Goal: Task Accomplishment & Management: Manage account settings

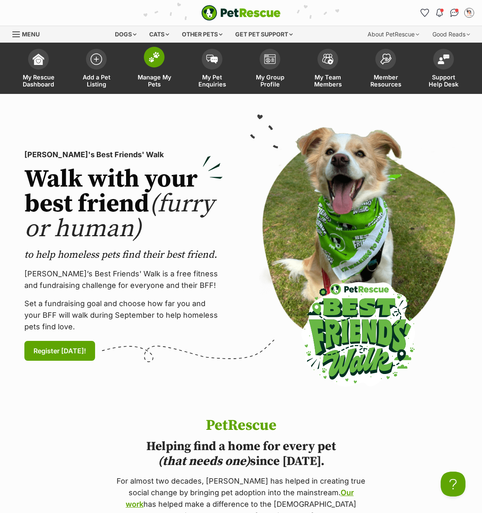
click at [160, 56] on span at bounding box center [154, 57] width 21 height 21
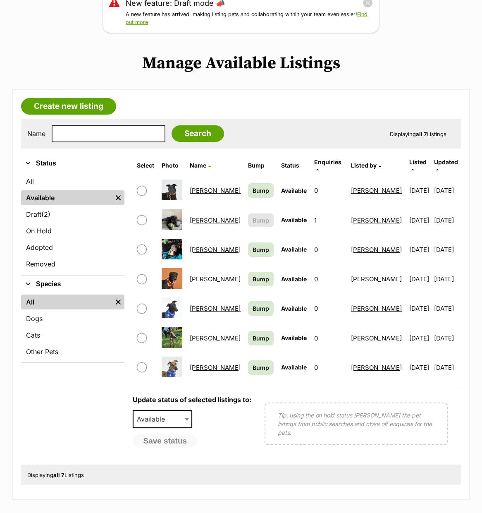
scroll to position [125, 0]
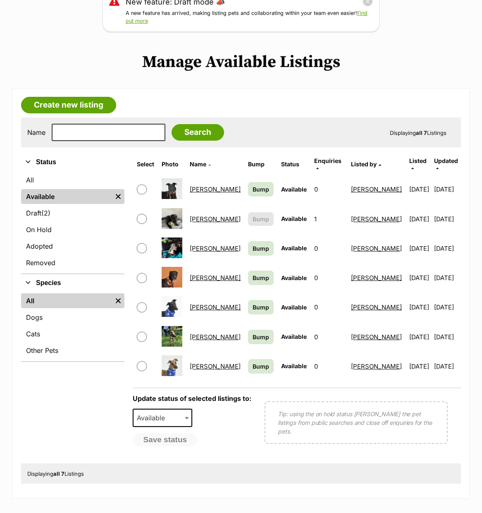
click at [211, 333] on link "Rosemarie" at bounding box center [215, 337] width 51 height 8
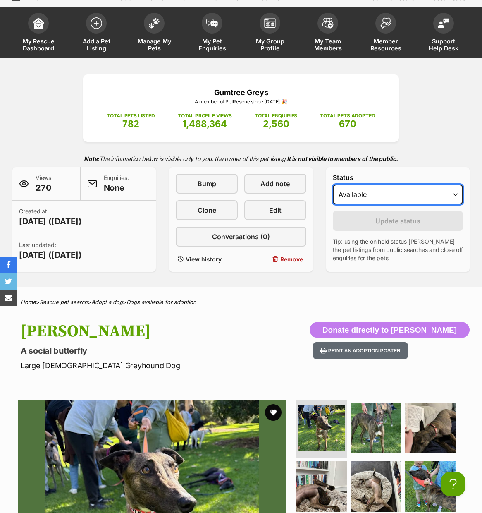
select select "on_hold"
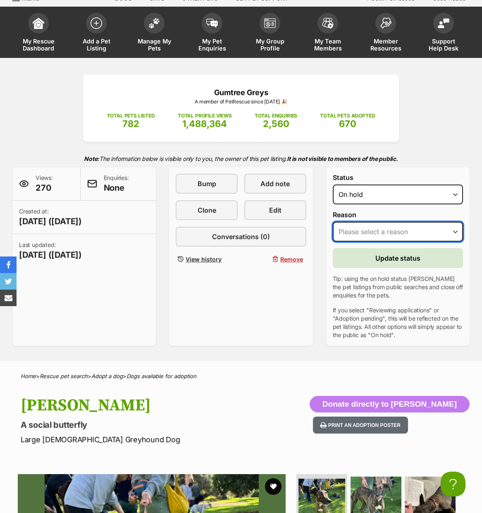
select select "adoption_pending"
click at [399, 258] on span "Update status" at bounding box center [397, 258] width 45 height 10
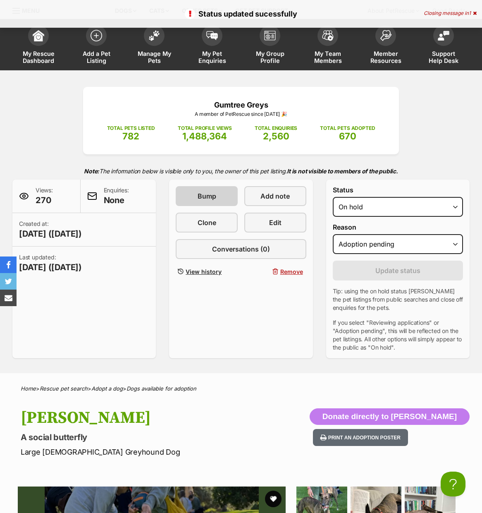
scroll to position [20, 0]
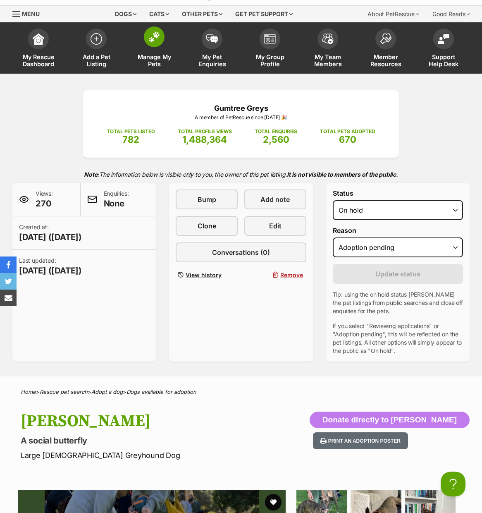
click at [156, 39] on img at bounding box center [154, 36] width 12 height 11
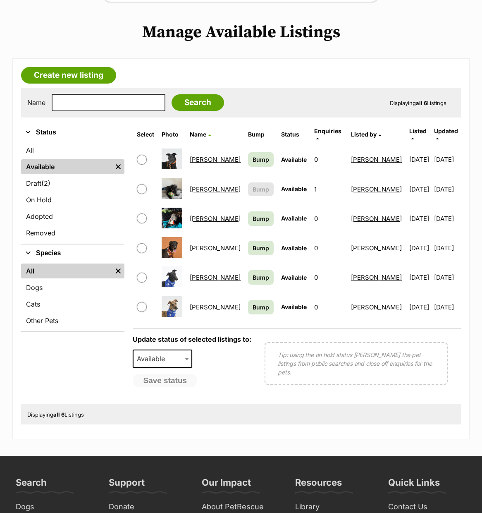
scroll to position [153, 0]
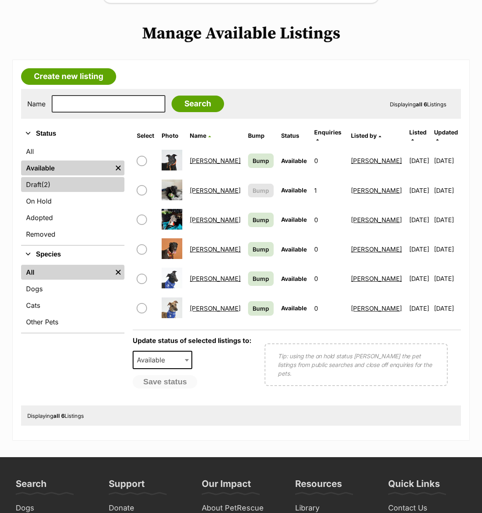
click at [59, 183] on link "Draft (2) Items" at bounding box center [72, 184] width 103 height 15
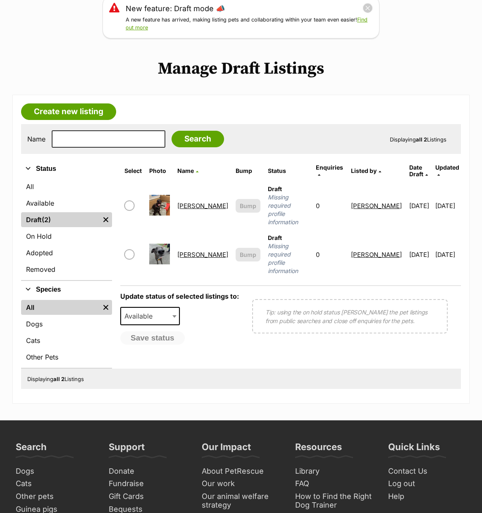
click at [188, 202] on link "[PERSON_NAME]" at bounding box center [202, 206] width 51 height 8
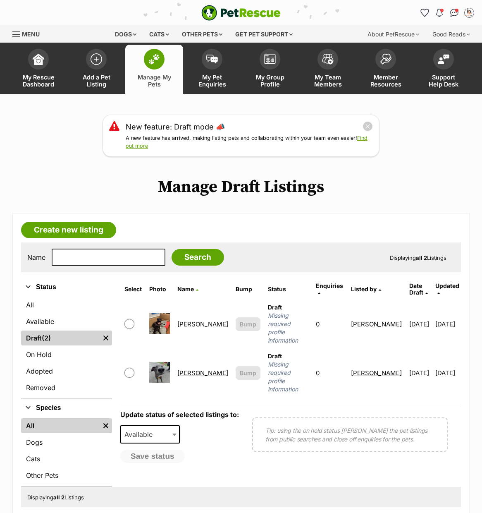
scroll to position [119, 0]
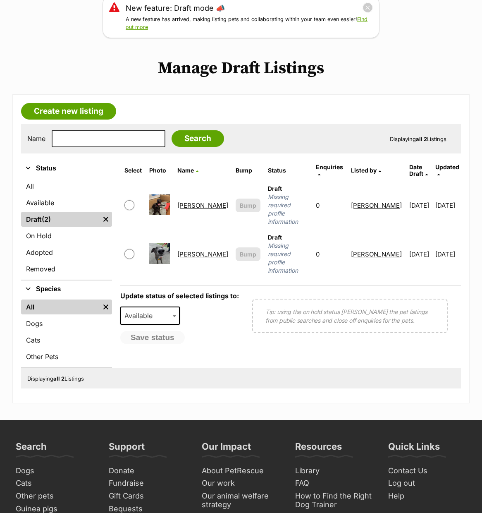
drag, startPoint x: 133, startPoint y: 190, endPoint x: 133, endPoint y: 203, distance: 13.2
click at [133, 200] on input "checkbox" at bounding box center [129, 205] width 10 height 10
checkbox input "true"
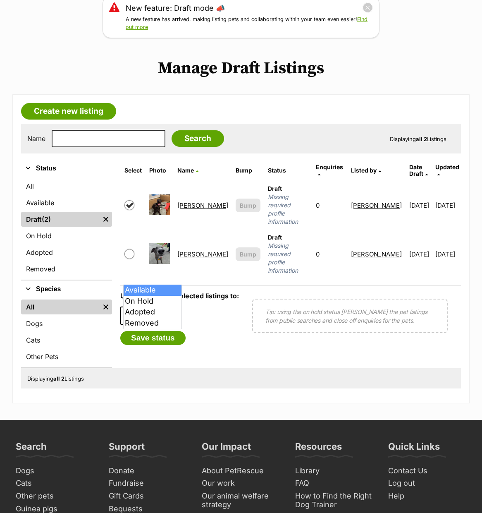
click at [165, 306] on span "Available" at bounding box center [150, 315] width 60 height 18
select select "rehomed"
click at [165, 331] on button "Save status" at bounding box center [152, 338] width 65 height 14
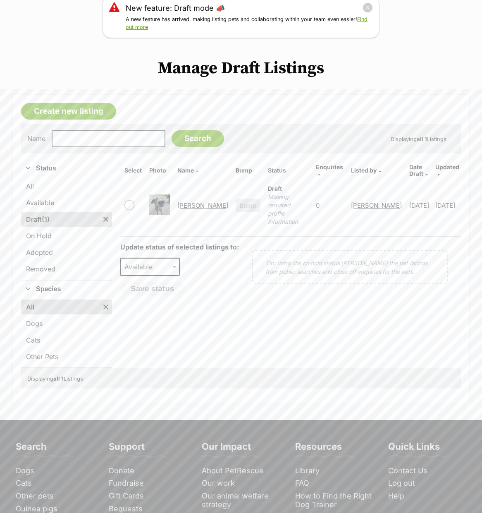
scroll to position [120, 0]
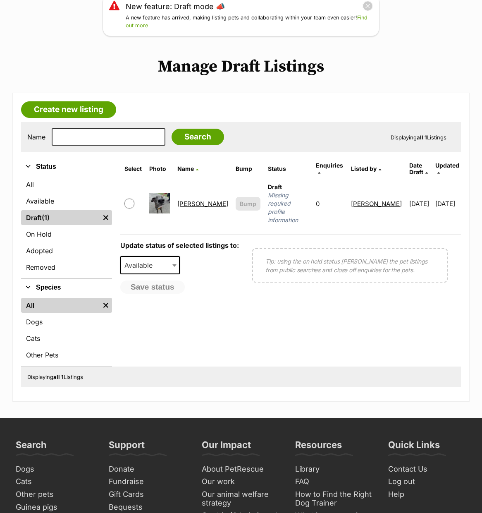
click at [133, 198] on input "checkbox" at bounding box center [129, 203] width 10 height 10
checkbox input "true"
click at [150, 259] on span "Available" at bounding box center [141, 265] width 40 height 12
select select "rehomed"
click at [171, 280] on button "Save status" at bounding box center [152, 287] width 65 height 14
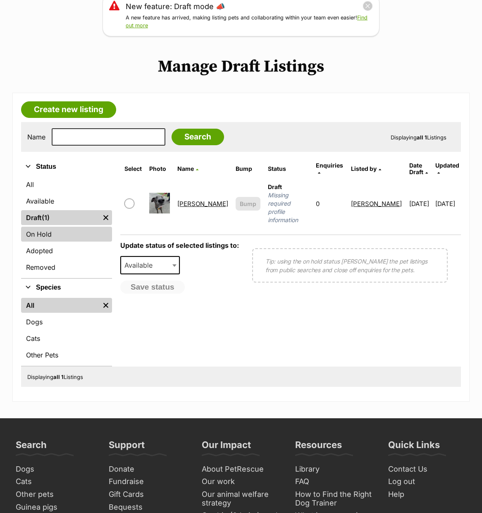
click at [78, 240] on link "On Hold" at bounding box center [66, 234] width 91 height 15
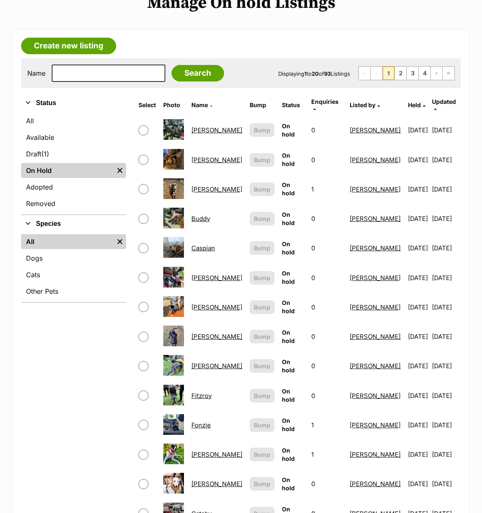
click at [145, 125] on input "checkbox" at bounding box center [143, 130] width 10 height 10
checkbox input "true"
click at [142, 184] on input "checkbox" at bounding box center [143, 189] width 10 height 10
checkbox input "true"
click at [145, 214] on input "checkbox" at bounding box center [143, 219] width 10 height 10
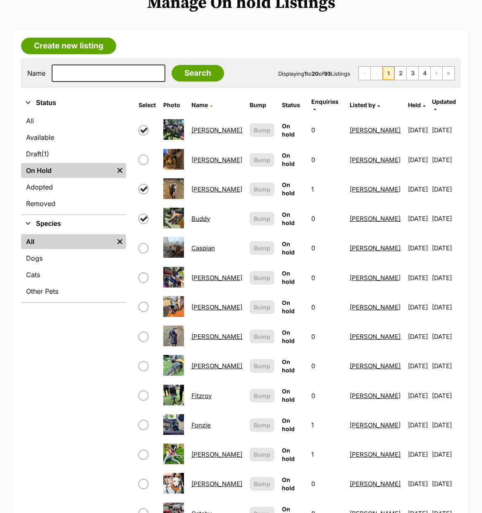
checkbox input "true"
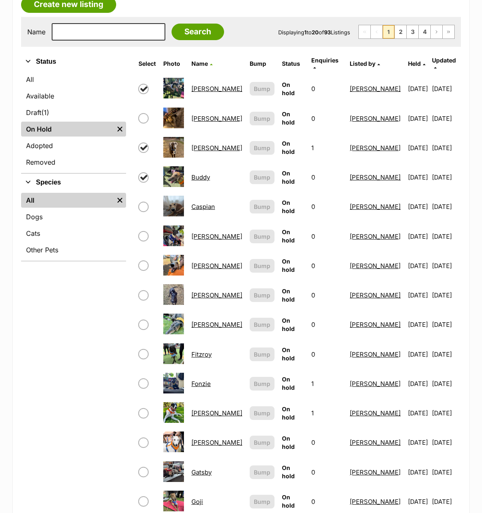
scroll to position [226, 0]
click at [143, 201] on input "checkbox" at bounding box center [143, 206] width 10 height 10
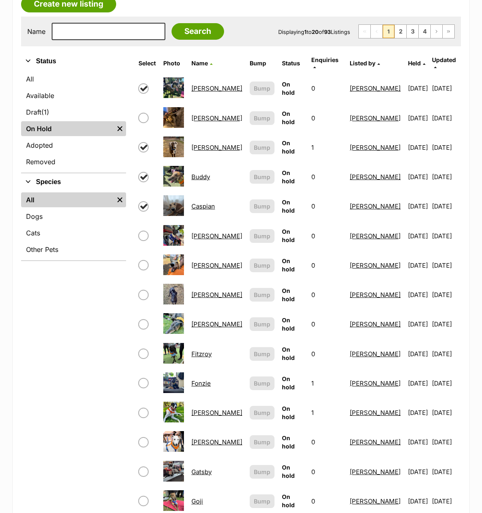
checkbox input "true"
click at [142, 231] on input "checkbox" at bounding box center [143, 236] width 10 height 10
checkbox input "true"
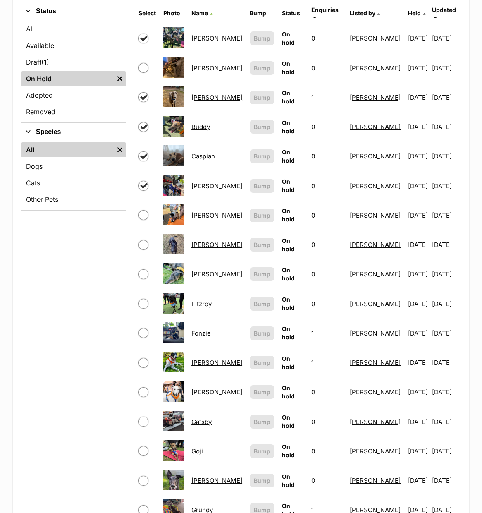
scroll to position [276, 0]
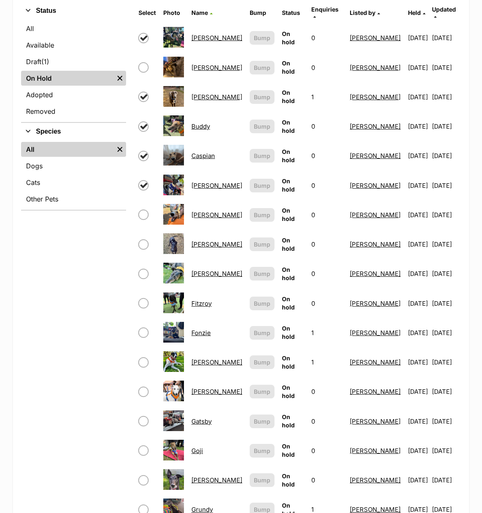
click at [145, 210] on input "checkbox" at bounding box center [143, 215] width 10 height 10
checkbox input "true"
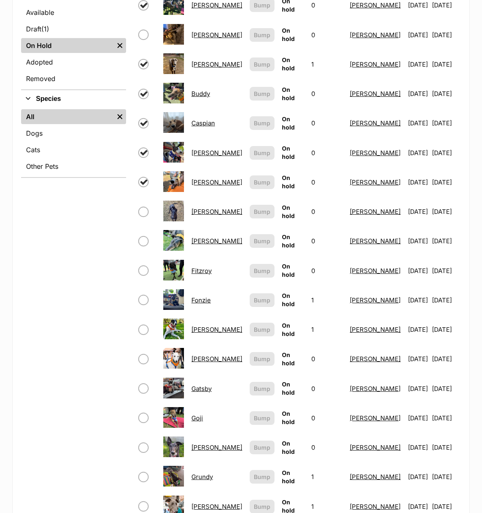
click at [145, 207] on input "checkbox" at bounding box center [143, 212] width 10 height 10
checkbox input "true"
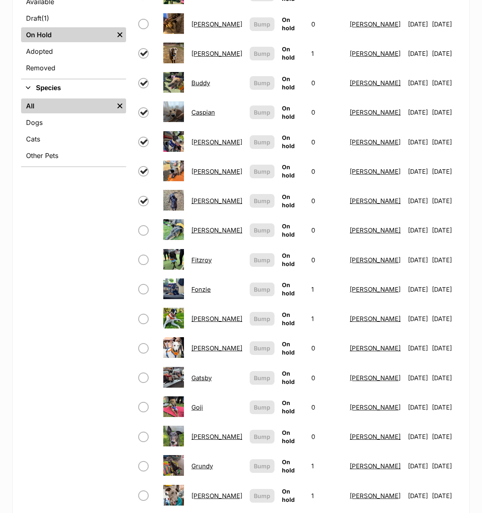
scroll to position [322, 0]
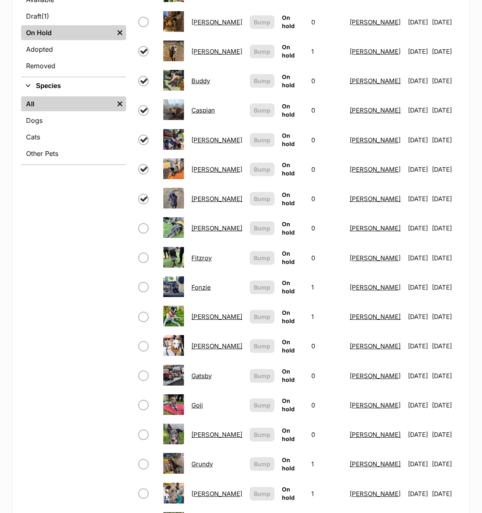
drag, startPoint x: 144, startPoint y: 217, endPoint x: 142, endPoint y: 235, distance: 18.7
click at [144, 223] on input "checkbox" at bounding box center [143, 228] width 10 height 10
checkbox input "true"
click at [142, 253] on input "checkbox" at bounding box center [143, 258] width 10 height 10
checkbox input "true"
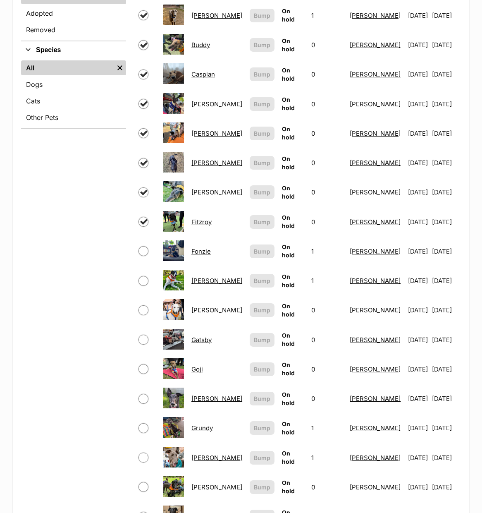
scroll to position [368, 0]
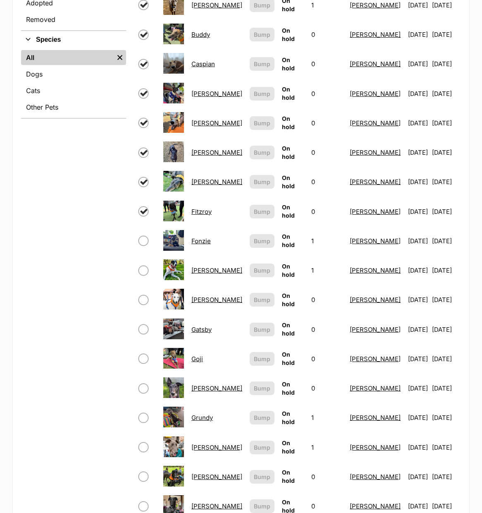
click at [146, 236] on input "checkbox" at bounding box center [143, 241] width 10 height 10
checkbox input "true"
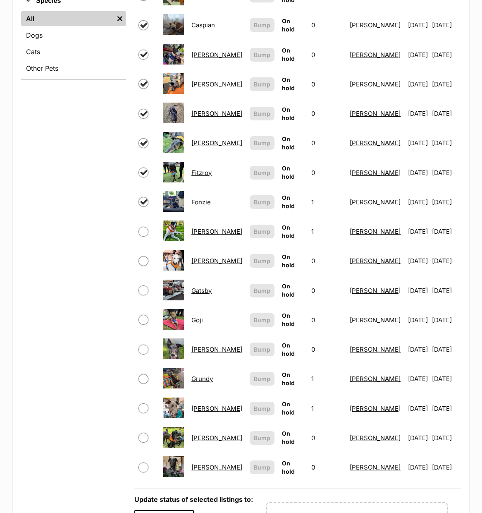
scroll to position [409, 0]
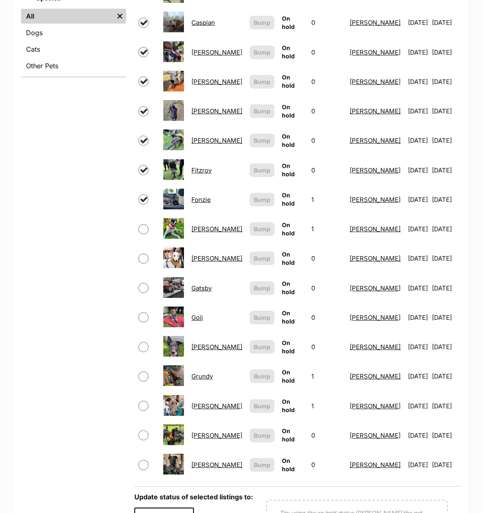
click at [144, 224] on input "checkbox" at bounding box center [143, 229] width 10 height 10
checkbox input "true"
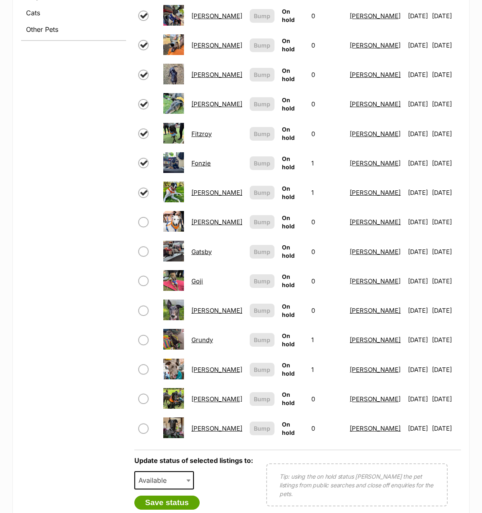
click at [144, 209] on td at bounding box center [147, 222] width 24 height 29
drag, startPoint x: 145, startPoint y: 211, endPoint x: 145, endPoint y: 225, distance: 13.6
click at [145, 217] on input "checkbox" at bounding box center [143, 222] width 10 height 10
checkbox input "true"
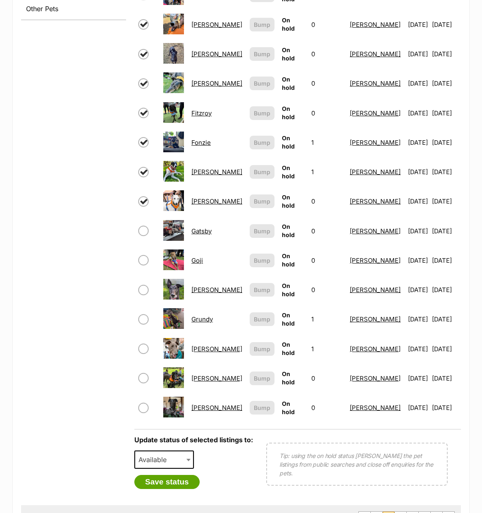
scroll to position [471, 0]
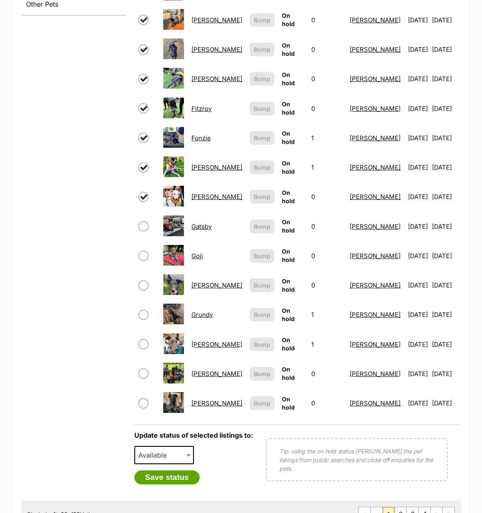
click at [143, 221] on input "checkbox" at bounding box center [143, 226] width 10 height 10
checkbox input "true"
click at [143, 251] on input "checkbox" at bounding box center [143, 256] width 10 height 10
checkbox input "true"
click at [145, 280] on input "checkbox" at bounding box center [143, 285] width 10 height 10
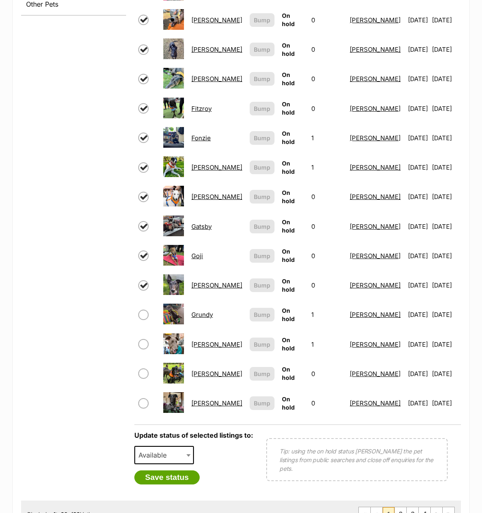
checkbox input "true"
click at [146, 310] on input "checkbox" at bounding box center [143, 315] width 10 height 10
checkbox input "true"
click at [146, 339] on input "checkbox" at bounding box center [143, 344] width 10 height 10
checkbox input "true"
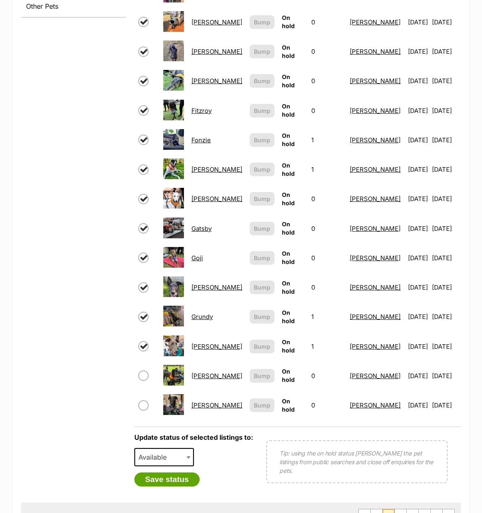
scroll to position [470, 0]
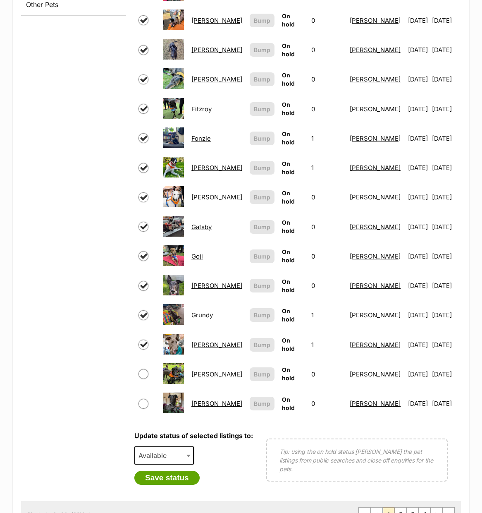
click at [146, 399] on input "checkbox" at bounding box center [143, 404] width 10 height 10
checkbox input "true"
click at [168, 449] on span "Available" at bounding box center [155, 455] width 40 height 12
select select "rehomed"
click at [175, 470] on button "Save status" at bounding box center [166, 477] width 65 height 14
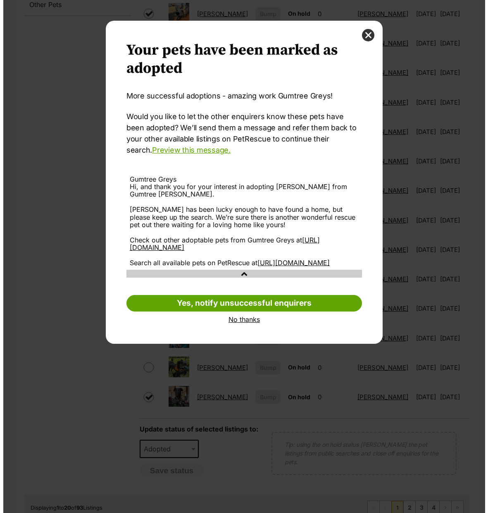
scroll to position [0, 0]
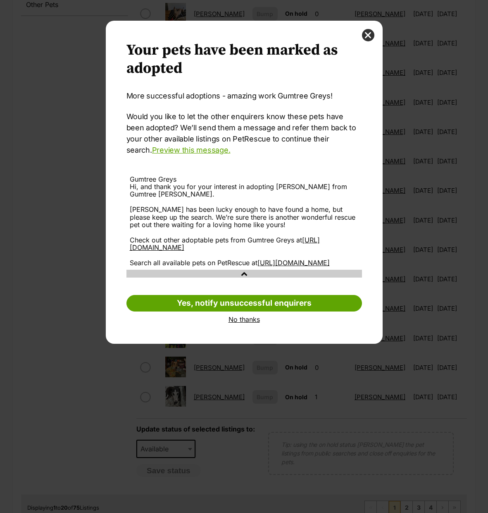
click at [250, 323] on link "No thanks" at bounding box center [245, 318] width 236 height 7
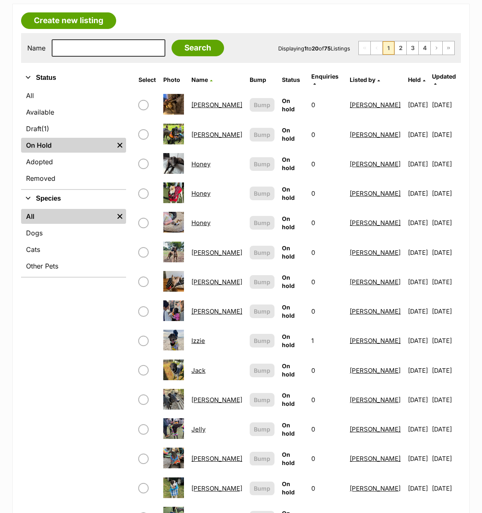
scroll to position [196, 0]
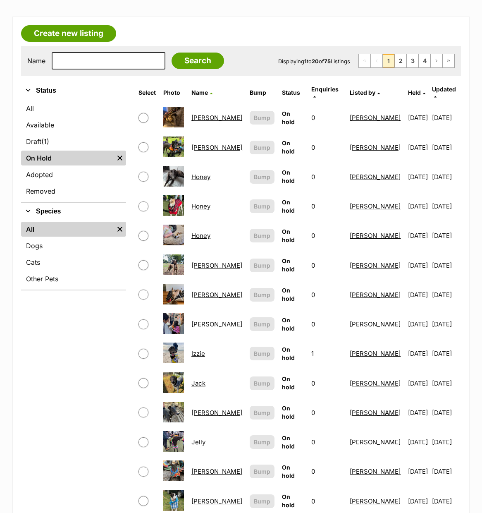
click at [204, 143] on link "[PERSON_NAME]" at bounding box center [216, 147] width 51 height 8
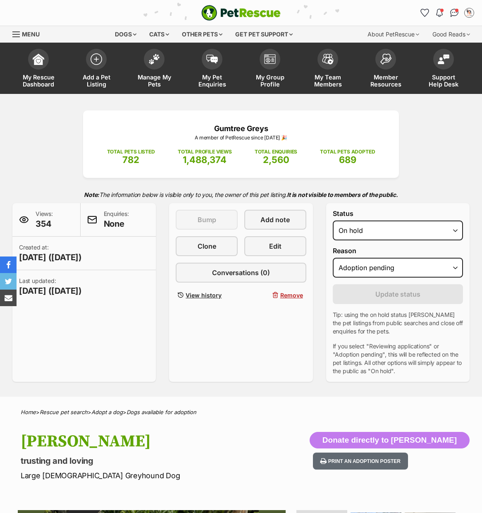
select select "adoption_pending"
click at [157, 60] on img at bounding box center [154, 57] width 12 height 11
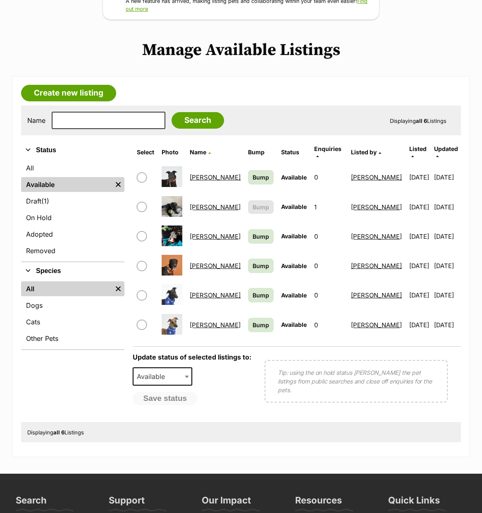
scroll to position [137, 0]
click at [57, 217] on link "On Hold" at bounding box center [72, 217] width 103 height 15
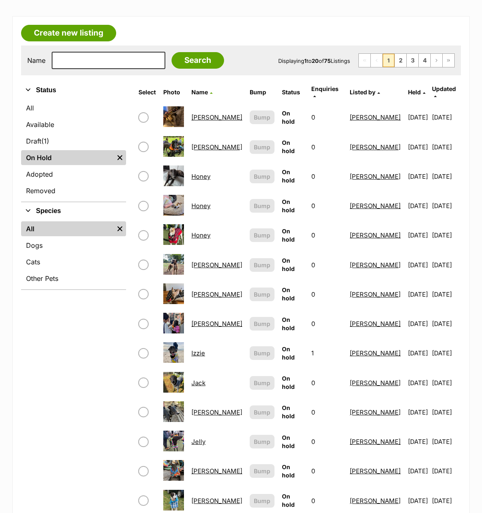
scroll to position [198, 0]
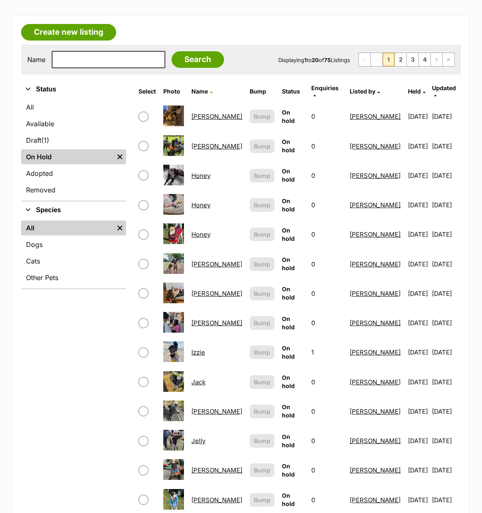
click at [142, 170] on input "checkbox" at bounding box center [143, 175] width 10 height 10
checkbox input "true"
drag, startPoint x: 142, startPoint y: 199, endPoint x: 144, endPoint y: 212, distance: 13.0
click at [142, 200] on input "checkbox" at bounding box center [143, 205] width 10 height 10
checkbox input "true"
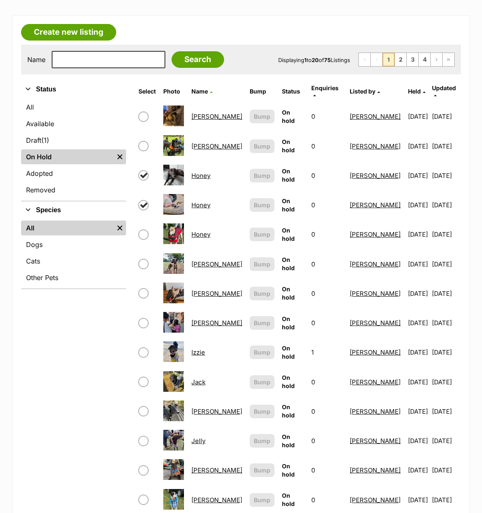
click at [145, 229] on input "checkbox" at bounding box center [143, 234] width 10 height 10
checkbox input "true"
click at [146, 259] on input "checkbox" at bounding box center [143, 264] width 10 height 10
checkbox input "true"
click at [147, 288] on input "checkbox" at bounding box center [143, 293] width 10 height 10
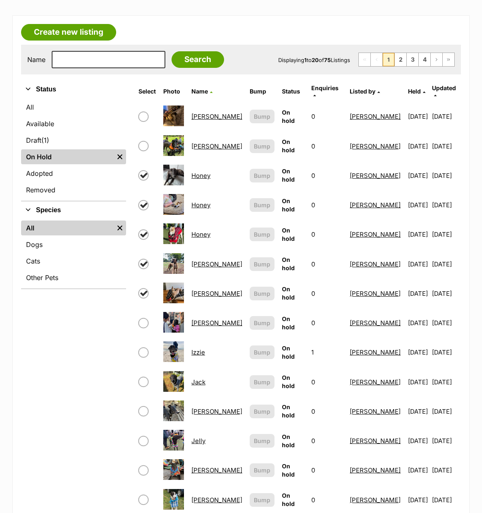
checkbox input "true"
drag, startPoint x: 142, startPoint y: 315, endPoint x: 141, endPoint y: 320, distance: 5.2
click at [142, 318] on input "checkbox" at bounding box center [143, 323] width 10 height 10
checkbox input "true"
click at [148, 349] on span at bounding box center [146, 352] width 17 height 10
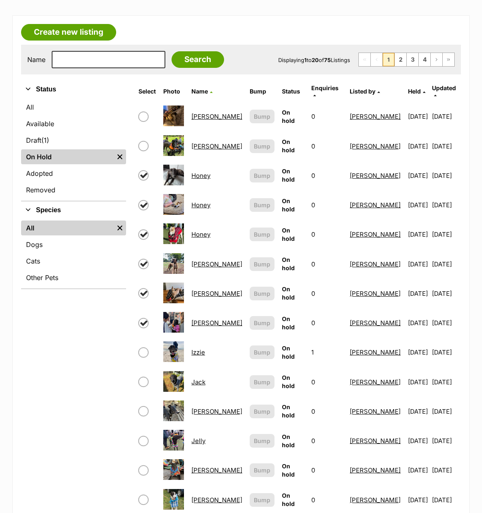
click at [144, 377] on input "checkbox" at bounding box center [143, 382] width 10 height 10
checkbox input "true"
click at [144, 347] on input "checkbox" at bounding box center [143, 352] width 10 height 10
checkbox input "true"
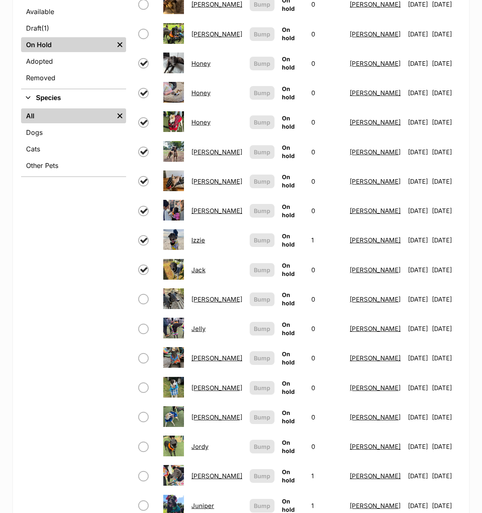
scroll to position [310, 0]
drag, startPoint x: 144, startPoint y: 293, endPoint x: 142, endPoint y: 325, distance: 32.8
click at [144, 294] on input "checkbox" at bounding box center [143, 299] width 10 height 10
checkbox input "true"
click at [143, 323] on input "checkbox" at bounding box center [143, 328] width 10 height 10
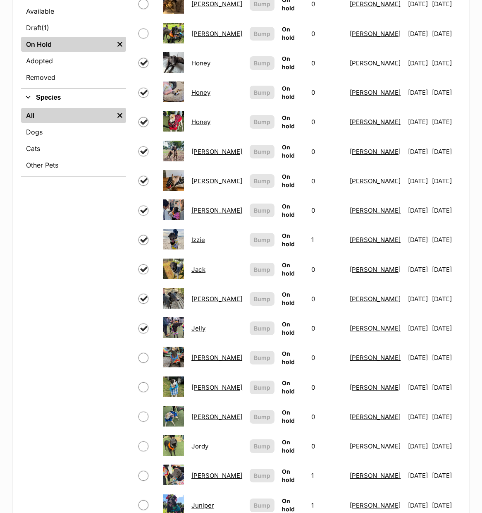
checkbox input "true"
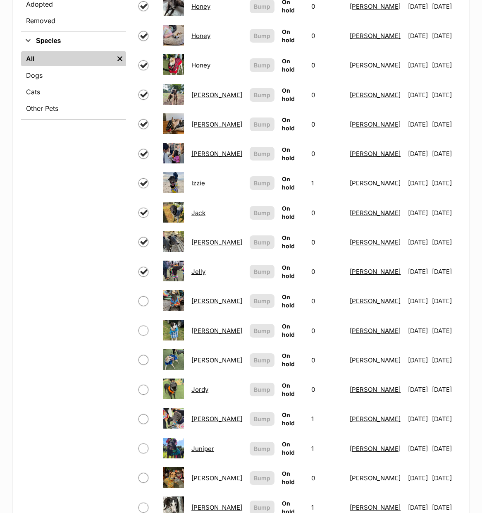
scroll to position [367, 0]
click at [145, 296] on input "checkbox" at bounding box center [143, 301] width 10 height 10
checkbox input "true"
click at [142, 325] on input "checkbox" at bounding box center [143, 330] width 10 height 10
checkbox input "true"
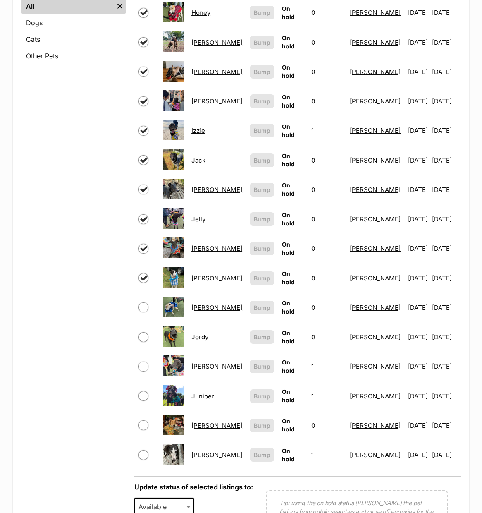
scroll to position [420, 0]
click at [142, 302] on input "checkbox" at bounding box center [143, 307] width 10 height 10
checkbox input "true"
click at [149, 332] on span at bounding box center [146, 337] width 17 height 10
click at [144, 332] on input "checkbox" at bounding box center [143, 337] width 10 height 10
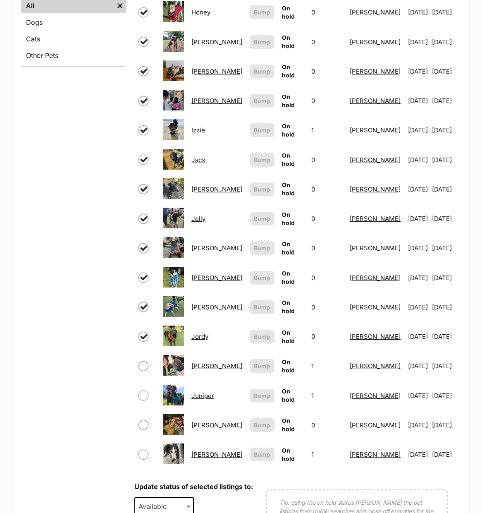
checkbox input "true"
click at [137, 359] on td at bounding box center [147, 365] width 24 height 29
drag, startPoint x: 144, startPoint y: 388, endPoint x: 149, endPoint y: 381, distance: 8.0
click at [144, 390] on input "checkbox" at bounding box center [143, 395] width 10 height 10
checkbox input "true"
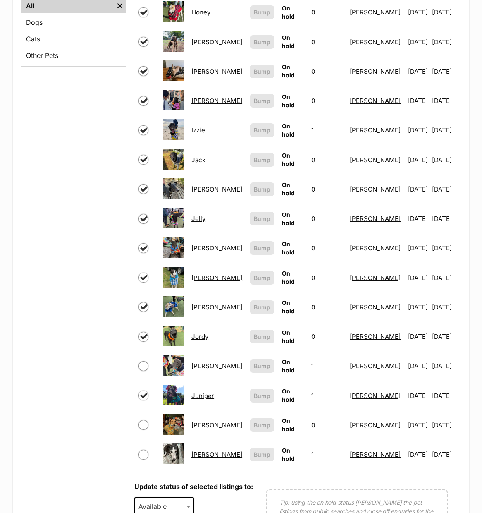
click at [144, 361] on input "checkbox" at bounding box center [143, 366] width 10 height 10
checkbox input "true"
drag, startPoint x: 142, startPoint y: 415, endPoint x: 139, endPoint y: 423, distance: 7.8
click at [142, 420] on input "checkbox" at bounding box center [143, 425] width 10 height 10
checkbox input "true"
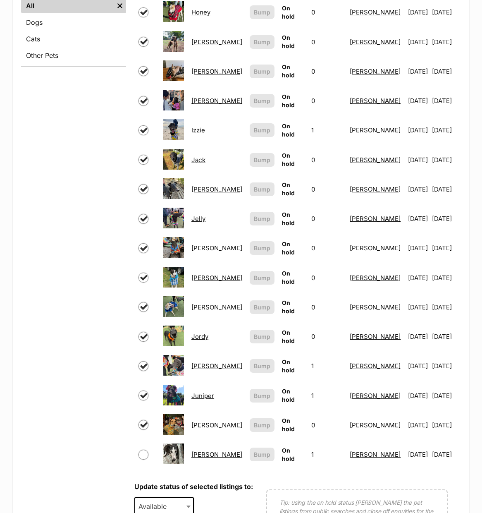
click at [147, 449] on input "checkbox" at bounding box center [143, 454] width 10 height 10
checkbox input "true"
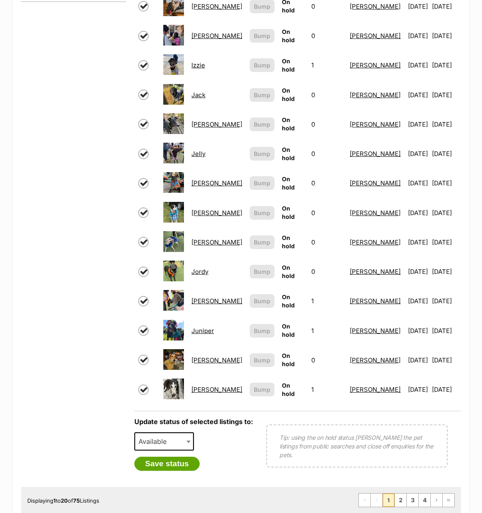
scroll to position [487, 0]
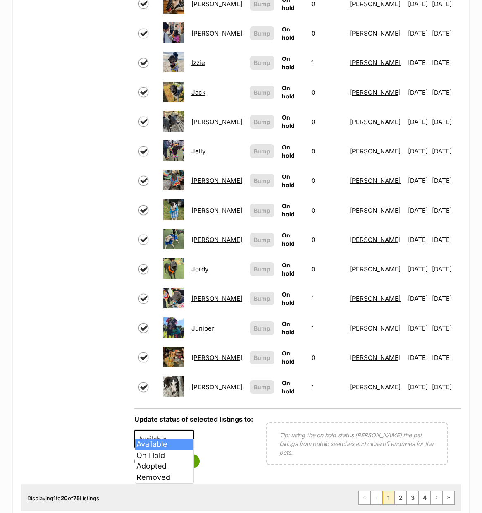
click at [177, 430] on span "Available" at bounding box center [164, 439] width 60 height 18
select select "rehomed"
click at [166, 454] on button "Save status" at bounding box center [166, 461] width 65 height 14
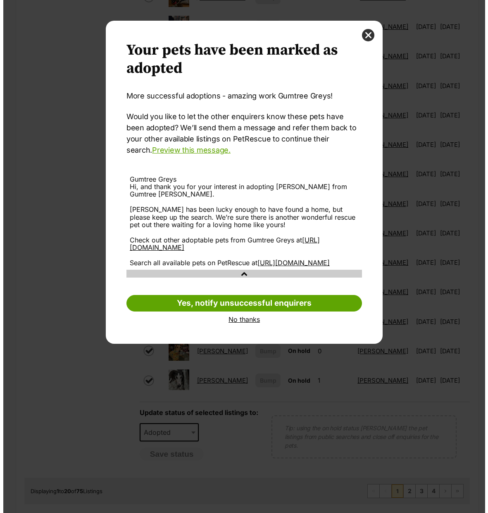
scroll to position [0, 0]
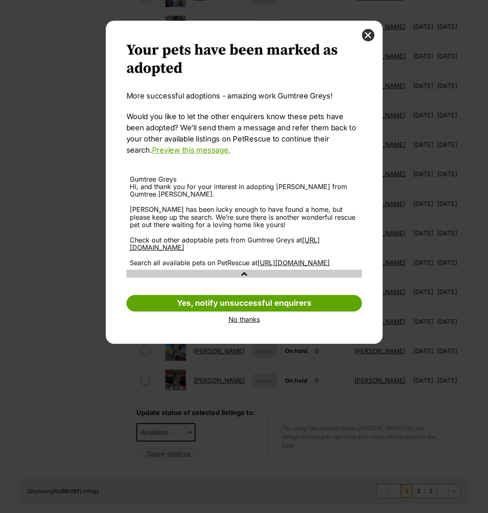
click at [239, 317] on link "No thanks" at bounding box center [245, 318] width 236 height 7
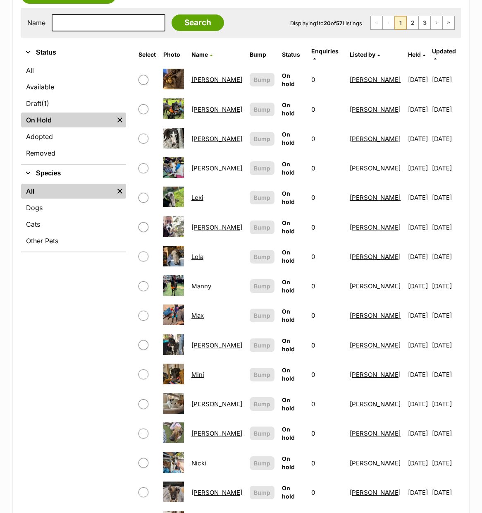
scroll to position [222, 0]
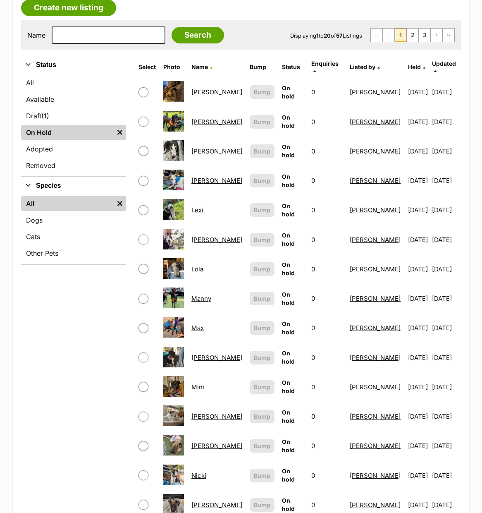
click at [144, 87] on input "checkbox" at bounding box center [143, 92] width 10 height 10
click at [142, 87] on input "checkbox" at bounding box center [143, 92] width 10 height 10
checkbox input "false"
click at [144, 146] on input "checkbox" at bounding box center [143, 151] width 10 height 10
checkbox input "true"
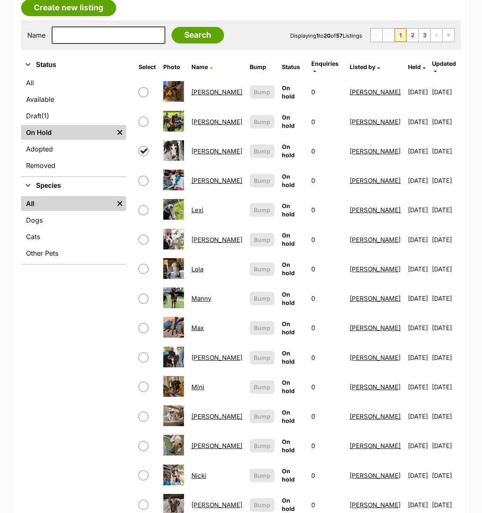
click at [143, 176] on input "checkbox" at bounding box center [143, 181] width 10 height 10
checkbox input "true"
drag, startPoint x: 143, startPoint y: 204, endPoint x: 142, endPoint y: 231, distance: 26.9
click at [143, 205] on input "checkbox" at bounding box center [143, 210] width 10 height 10
checkbox input "true"
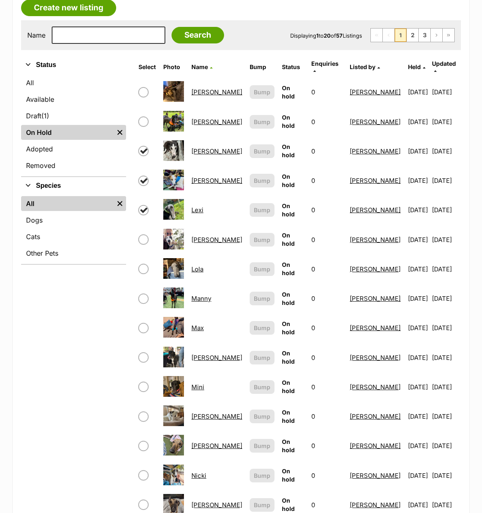
drag, startPoint x: 142, startPoint y: 234, endPoint x: 140, endPoint y: 254, distance: 20.4
click at [142, 234] on input "checkbox" at bounding box center [143, 239] width 10 height 10
checkbox input "true"
drag, startPoint x: 143, startPoint y: 264, endPoint x: 136, endPoint y: 298, distance: 35.1
click at [143, 264] on input "checkbox" at bounding box center [143, 269] width 10 height 10
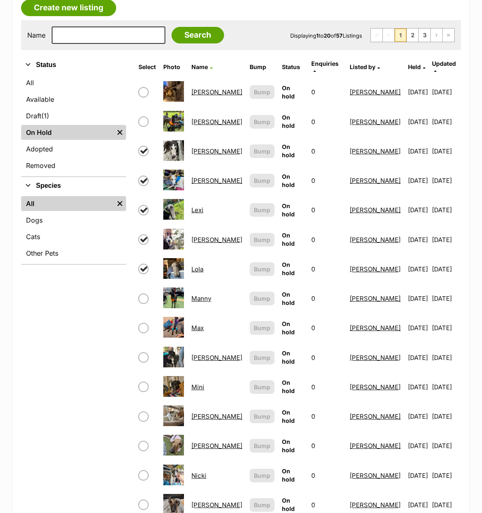
checkbox input "true"
drag, startPoint x: 141, startPoint y: 293, endPoint x: 140, endPoint y: 298, distance: 5.1
click at [141, 294] on input "checkbox" at bounding box center [143, 299] width 10 height 10
checkbox input "true"
click at [143, 323] on input "checkbox" at bounding box center [143, 328] width 10 height 10
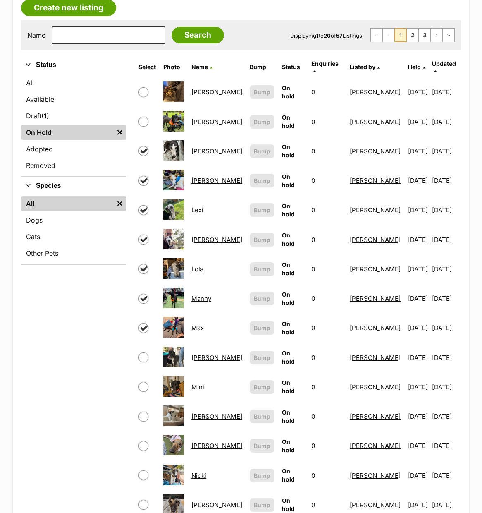
checkbox input "true"
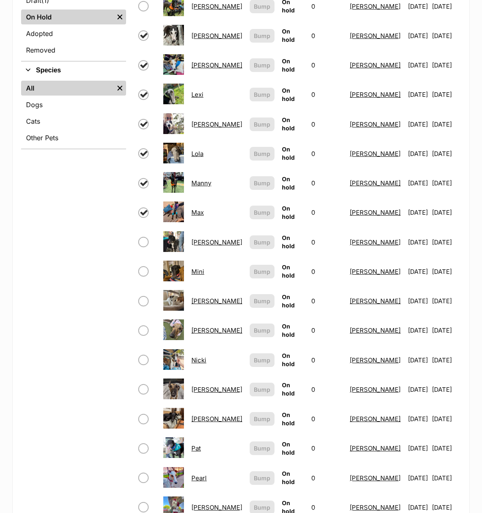
scroll to position [338, 0]
click at [144, 236] on input "checkbox" at bounding box center [143, 241] width 10 height 10
checkbox input "true"
drag, startPoint x: 142, startPoint y: 256, endPoint x: 137, endPoint y: 268, distance: 13.4
click at [142, 257] on td at bounding box center [147, 271] width 24 height 29
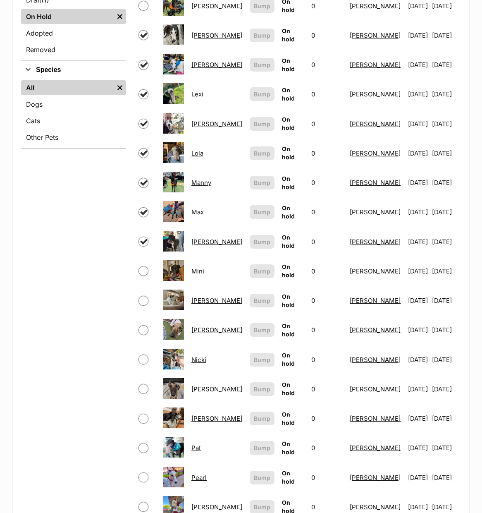
click at [141, 296] on span at bounding box center [146, 301] width 17 height 10
drag, startPoint x: 142, startPoint y: 267, endPoint x: 137, endPoint y: 295, distance: 29.0
click at [142, 269] on td at bounding box center [147, 271] width 24 height 29
click at [142, 296] on input "checkbox" at bounding box center [143, 301] width 10 height 10
checkbox input "true"
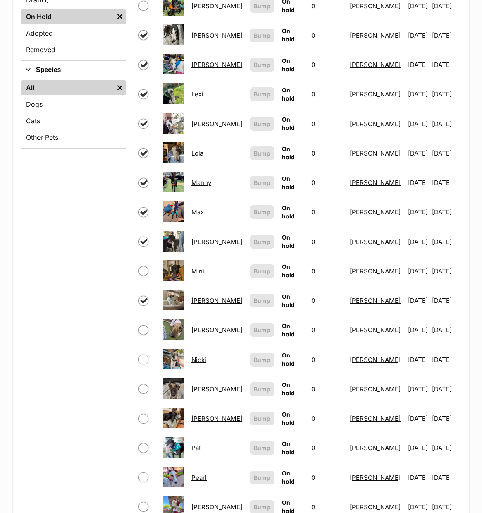
click at [146, 325] on input "checkbox" at bounding box center [143, 330] width 10 height 10
checkbox input "true"
click at [143, 266] on input "checkbox" at bounding box center [143, 271] width 10 height 10
checkbox input "true"
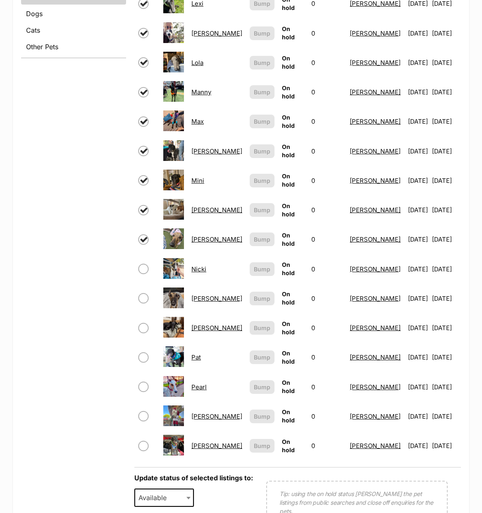
scroll to position [433, 0]
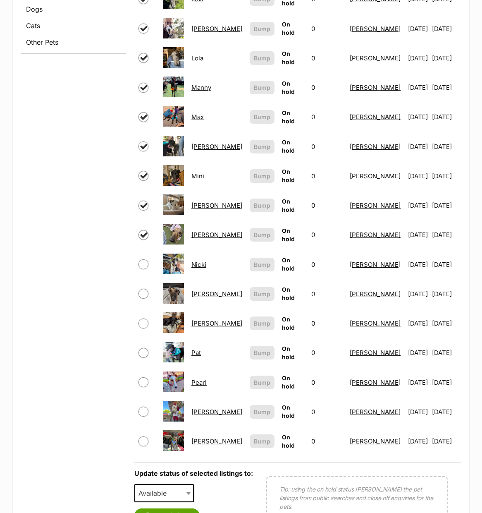
drag, startPoint x: 144, startPoint y: 258, endPoint x: 146, endPoint y: 277, distance: 19.1
click at [144, 259] on input "checkbox" at bounding box center [143, 264] width 10 height 10
checkbox input "true"
drag, startPoint x: 142, startPoint y: 282, endPoint x: 139, endPoint y: 288, distance: 7.0
click at [142, 289] on input "checkbox" at bounding box center [143, 294] width 10 height 10
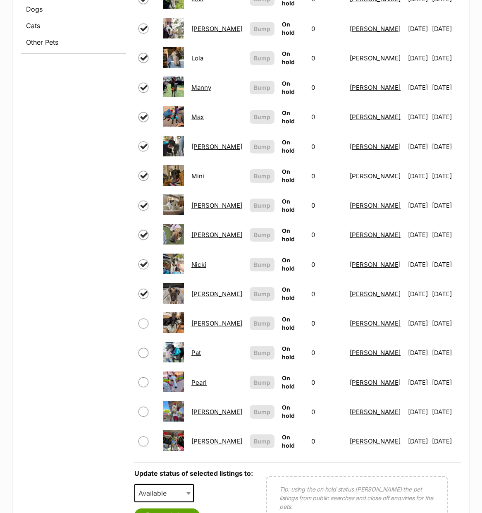
drag, startPoint x: 145, startPoint y: 285, endPoint x: 141, endPoint y: 308, distance: 22.7
click at [145, 289] on input "checkbox" at bounding box center [143, 294] width 10 height 10
checkbox input "false"
drag, startPoint x: 145, startPoint y: 316, endPoint x: 141, endPoint y: 331, distance: 15.8
click at [145, 318] on input "checkbox" at bounding box center [143, 323] width 10 height 10
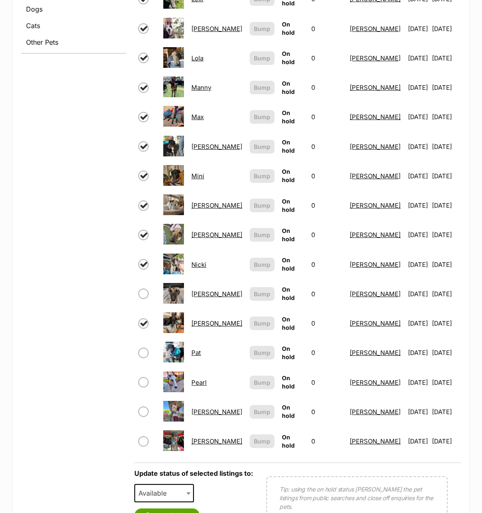
checkbox input "true"
click at [146, 348] on input "checkbox" at bounding box center [143, 353] width 10 height 10
checkbox input "true"
drag, startPoint x: 144, startPoint y: 372, endPoint x: 146, endPoint y: 382, distance: 10.6
click at [144, 377] on input "checkbox" at bounding box center [143, 382] width 10 height 10
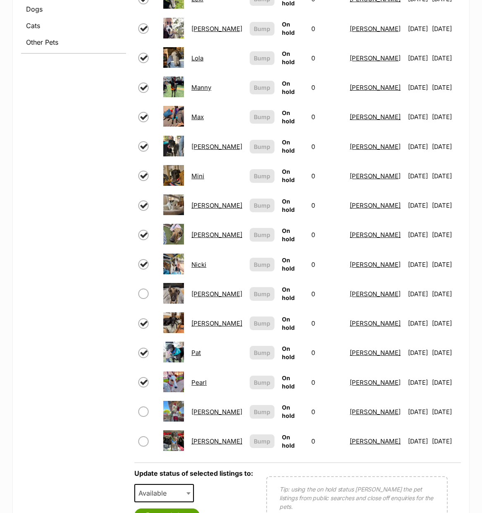
checkbox input "true"
click at [145, 406] on input "checkbox" at bounding box center [143, 411] width 10 height 10
checkbox input "true"
click at [143, 436] on input "checkbox" at bounding box center [143, 441] width 10 height 10
checkbox input "true"
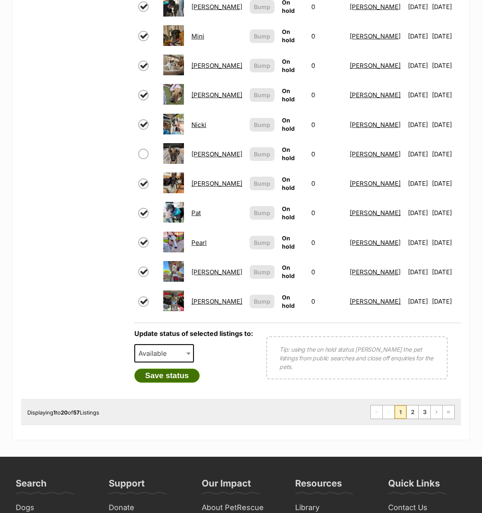
scroll to position [573, 0]
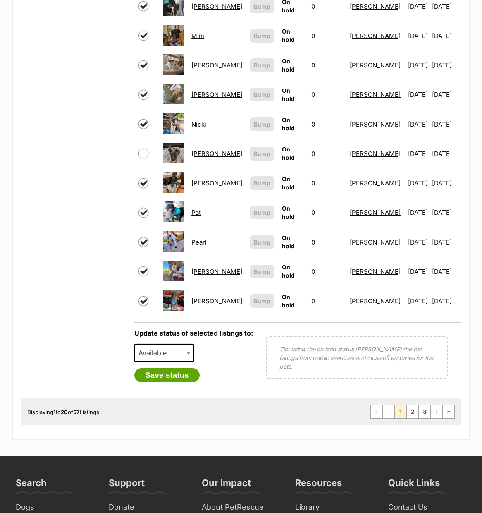
click at [182, 345] on span "Available" at bounding box center [164, 353] width 60 height 18
select select "rehomed"
click at [181, 368] on button "Save status" at bounding box center [166, 375] width 65 height 14
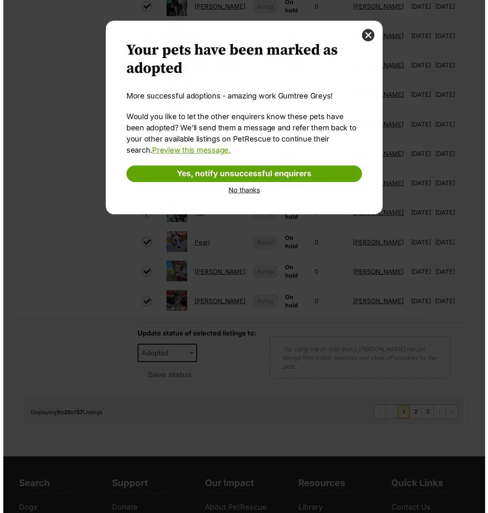
scroll to position [0, 0]
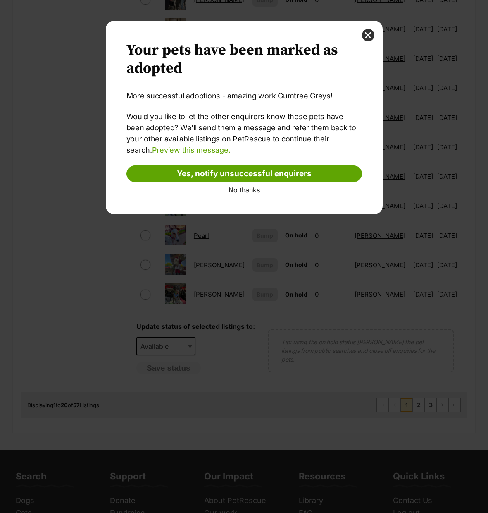
drag, startPoint x: 246, startPoint y: 190, endPoint x: 239, endPoint y: 191, distance: 6.7
click at [246, 190] on link "No thanks" at bounding box center [245, 189] width 236 height 7
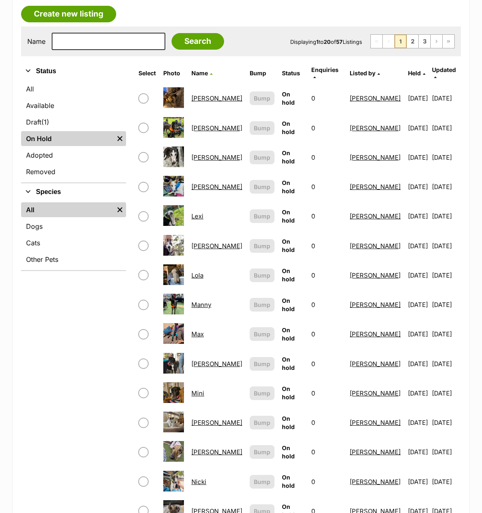
scroll to position [223, 0]
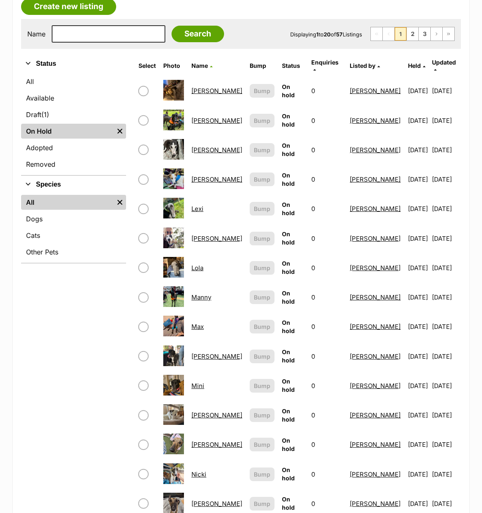
drag, startPoint x: 145, startPoint y: 143, endPoint x: 149, endPoint y: 186, distance: 43.2
click at [145, 145] on input "checkbox" at bounding box center [143, 150] width 10 height 10
checkbox input "true"
click at [146, 175] on input "checkbox" at bounding box center [143, 179] width 10 height 10
checkbox input "true"
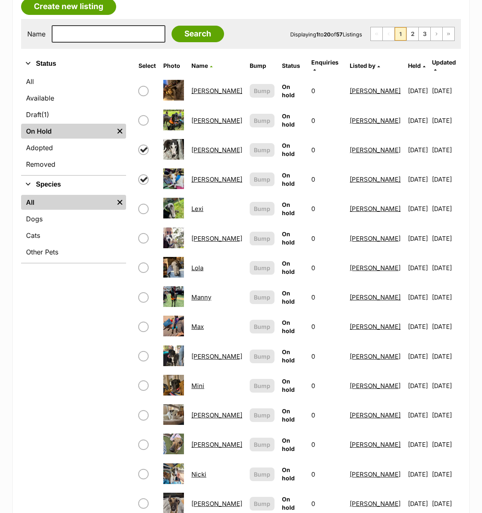
drag, startPoint x: 149, startPoint y: 204, endPoint x: 153, endPoint y: 227, distance: 22.7
click at [148, 204] on span at bounding box center [146, 209] width 17 height 10
drag, startPoint x: 144, startPoint y: 230, endPoint x: 146, endPoint y: 259, distance: 28.6
click at [144, 233] on input "checkbox" at bounding box center [143, 238] width 10 height 10
checkbox input "true"
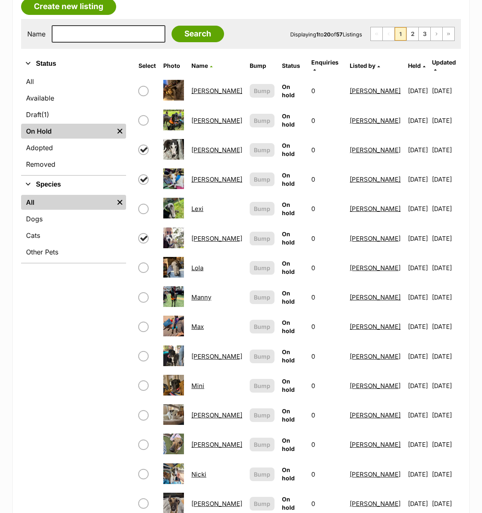
click at [144, 265] on input "checkbox" at bounding box center [143, 268] width 10 height 10
checkbox input "true"
click at [147, 292] on input "checkbox" at bounding box center [143, 297] width 10 height 10
checkbox input "true"
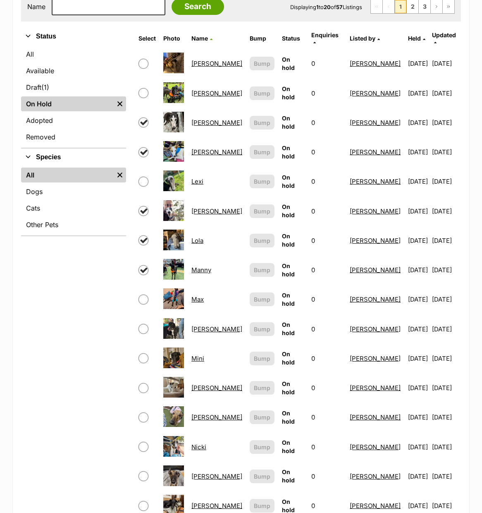
scroll to position [260, 0]
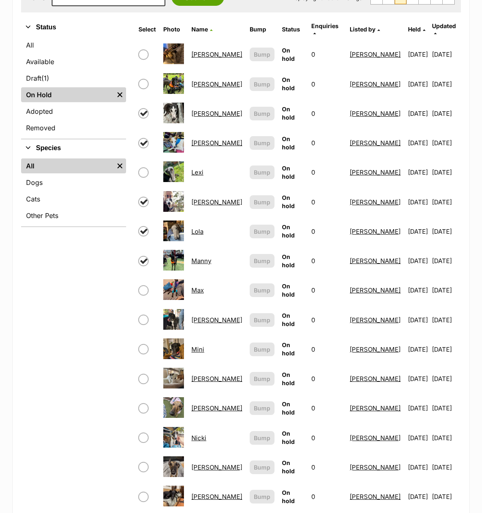
drag, startPoint x: 150, startPoint y: 279, endPoint x: 150, endPoint y: 291, distance: 12.0
click at [150, 285] on span at bounding box center [146, 290] width 17 height 10
click at [144, 315] on input "checkbox" at bounding box center [143, 320] width 10 height 10
checkbox input "true"
click at [144, 344] on input "checkbox" at bounding box center [143, 349] width 10 height 10
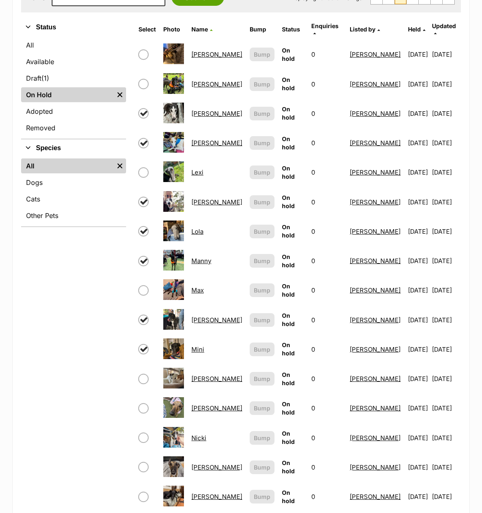
checkbox input "true"
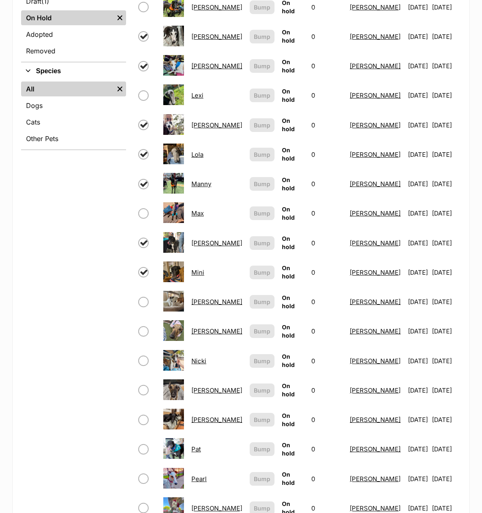
scroll to position [350, 0]
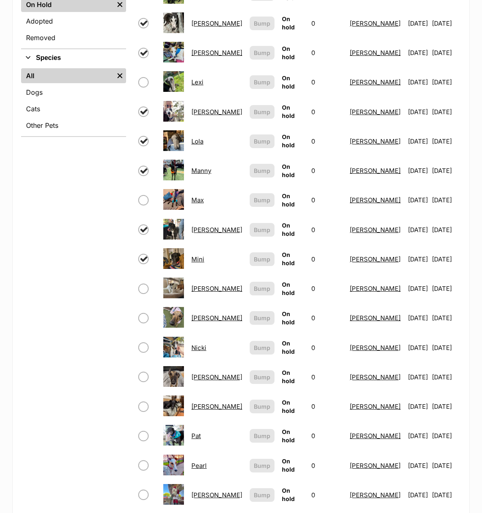
click at [146, 275] on td at bounding box center [147, 288] width 24 height 29
click at [146, 195] on input "checkbox" at bounding box center [143, 200] width 10 height 10
checkbox input "true"
click at [144, 284] on input "checkbox" at bounding box center [143, 289] width 10 height 10
checkbox input "true"
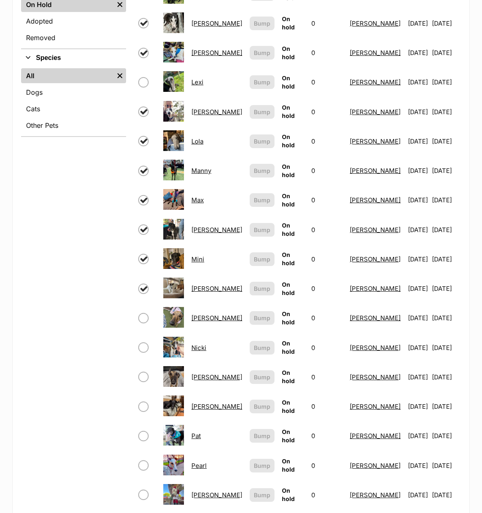
click at [144, 313] on input "checkbox" at bounding box center [143, 318] width 10 height 10
checkbox input "true"
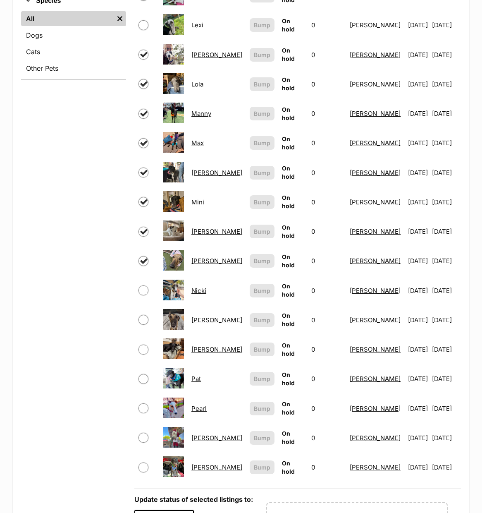
scroll to position [407, 0]
drag, startPoint x: 146, startPoint y: 282, endPoint x: 147, endPoint y: 304, distance: 21.9
click at [146, 285] on input "checkbox" at bounding box center [143, 290] width 10 height 10
checkbox input "true"
click at [145, 344] on input "checkbox" at bounding box center [143, 349] width 10 height 10
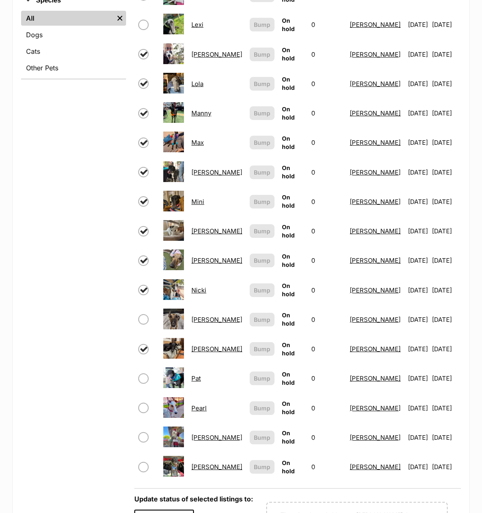
checkbox input "true"
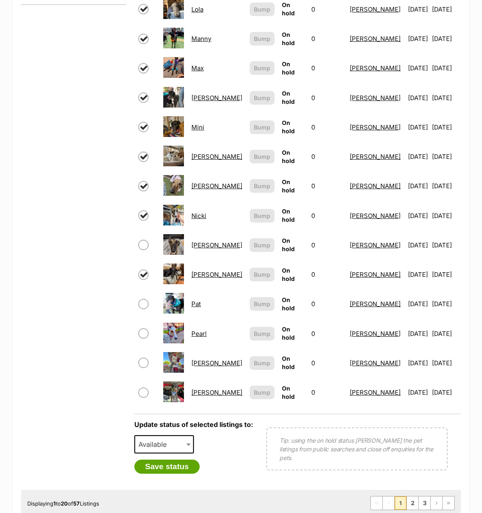
scroll to position [482, 0]
click at [147, 298] on input "checkbox" at bounding box center [143, 303] width 10 height 10
checkbox input "true"
drag, startPoint x: 142, startPoint y: 322, endPoint x: 146, endPoint y: 332, distance: 10.9
click at [142, 328] on input "checkbox" at bounding box center [143, 333] width 10 height 10
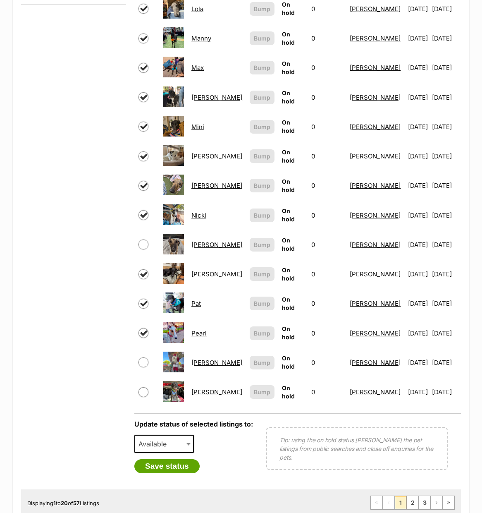
checkbox input "true"
click at [142, 357] on input "checkbox" at bounding box center [143, 362] width 10 height 10
checkbox input "true"
drag, startPoint x: 146, startPoint y: 386, endPoint x: 147, endPoint y: 391, distance: 5.0
click at [146, 387] on input "checkbox" at bounding box center [143, 392] width 10 height 10
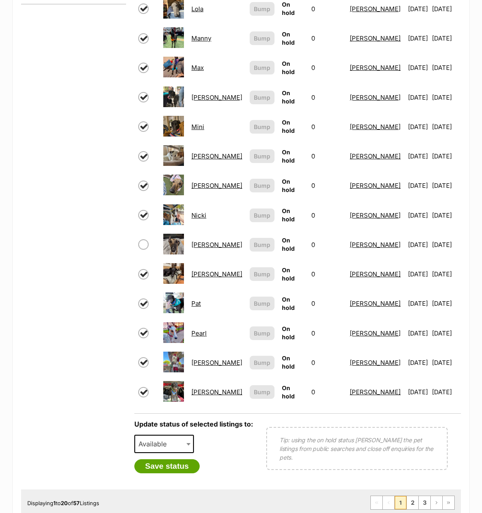
checkbox input "true"
click at [176, 435] on span "Available" at bounding box center [164, 444] width 60 height 18
select select "rehomed"
click at [189, 459] on button "Save status" at bounding box center [166, 466] width 65 height 14
